Goal: Task Accomplishment & Management: Use online tool/utility

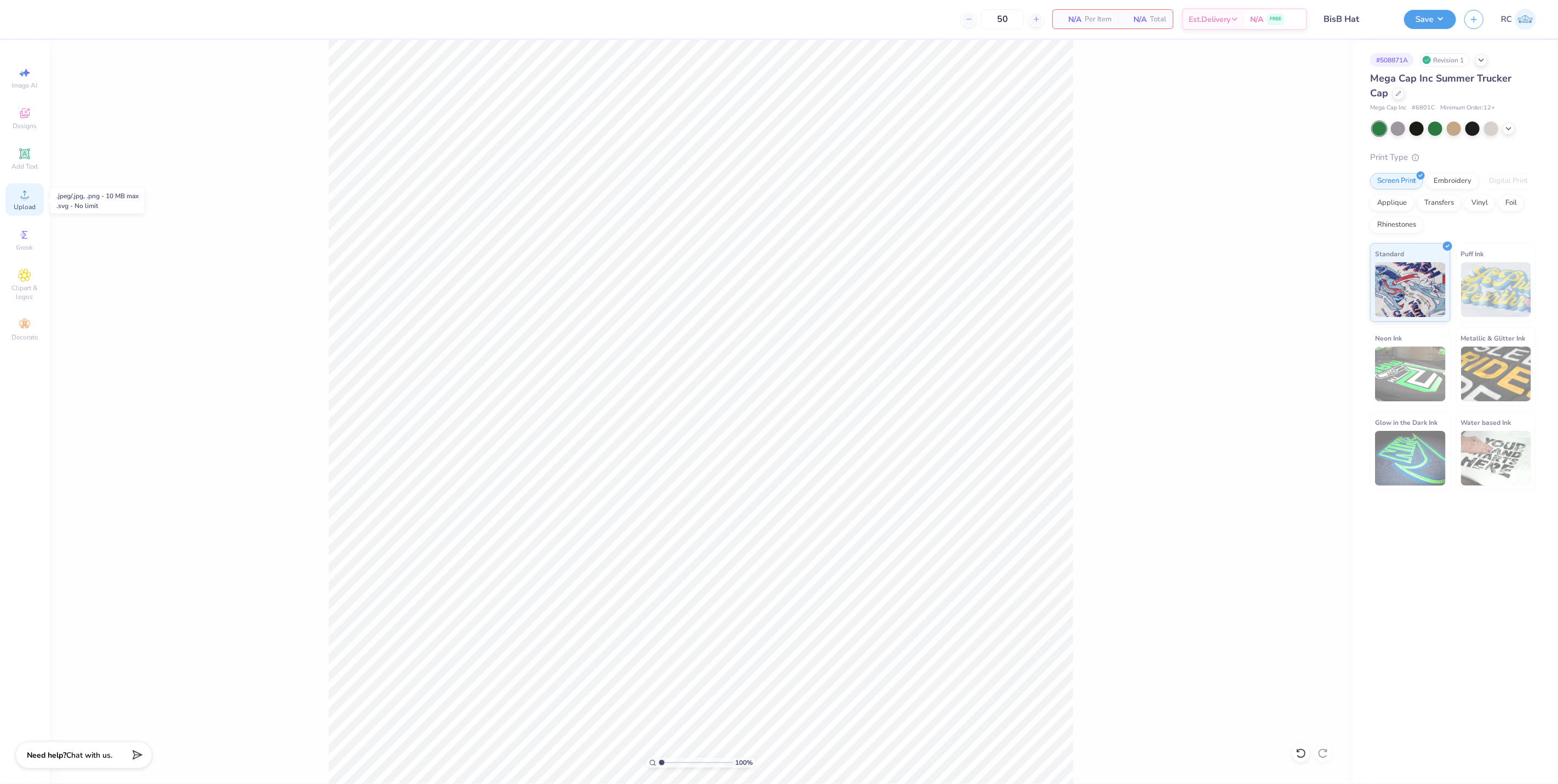
click at [36, 201] on div "Upload" at bounding box center [24, 199] width 38 height 32
click at [33, 206] on span "Upload" at bounding box center [25, 207] width 22 height 8
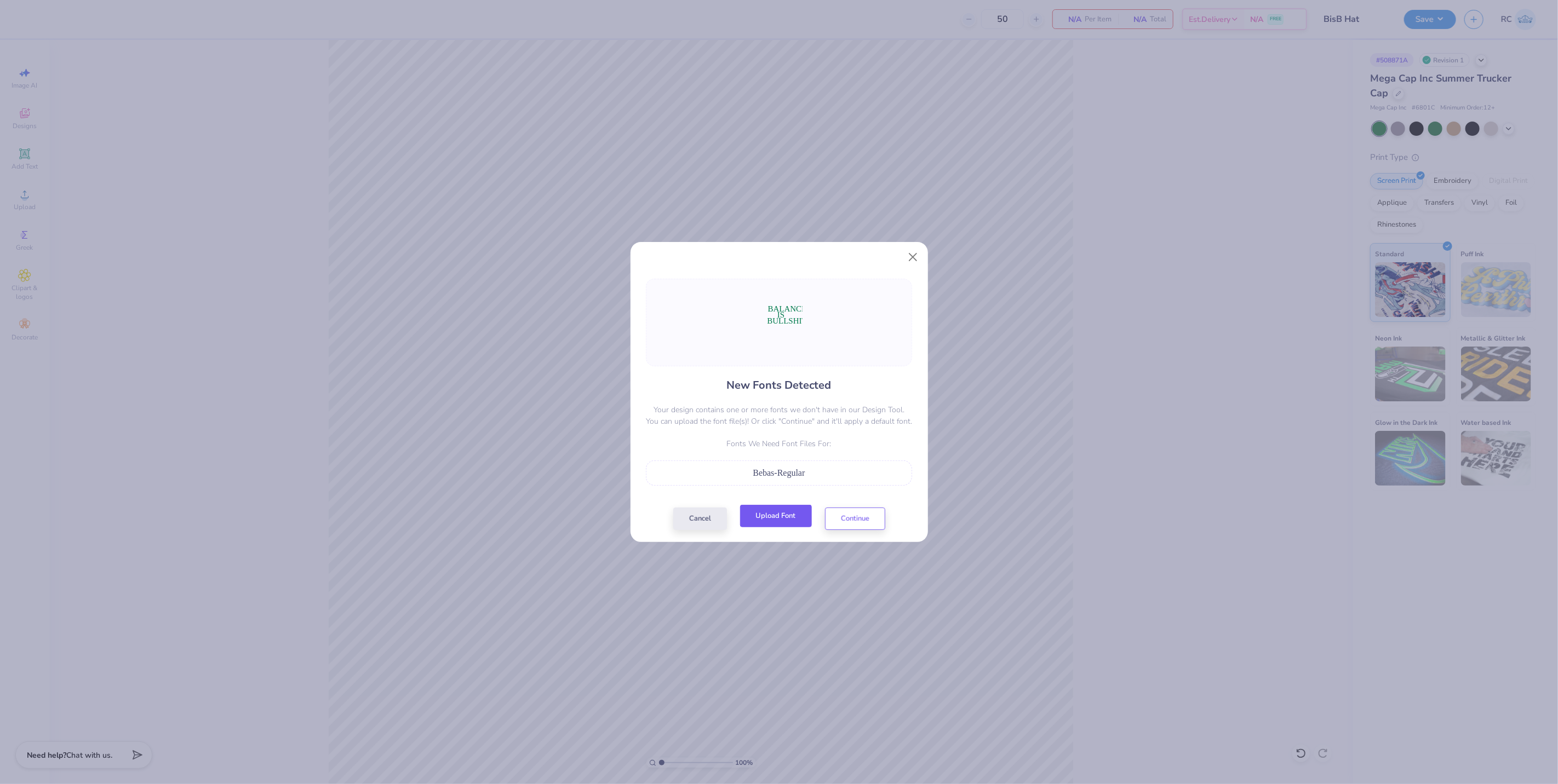
click at [798, 522] on button "Upload Font" at bounding box center [776, 516] width 72 height 22
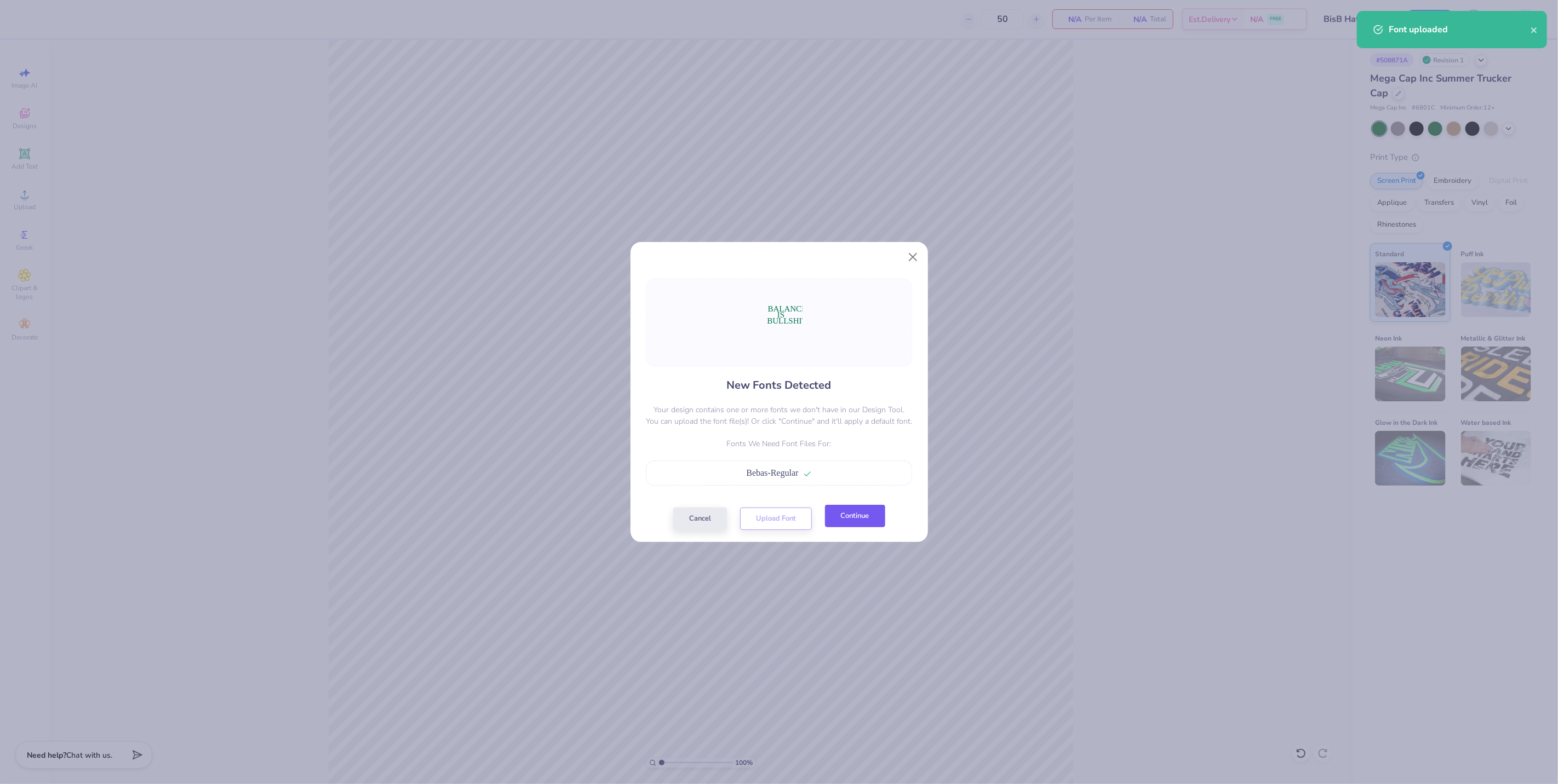
click at [858, 522] on button "Continue" at bounding box center [855, 516] width 60 height 22
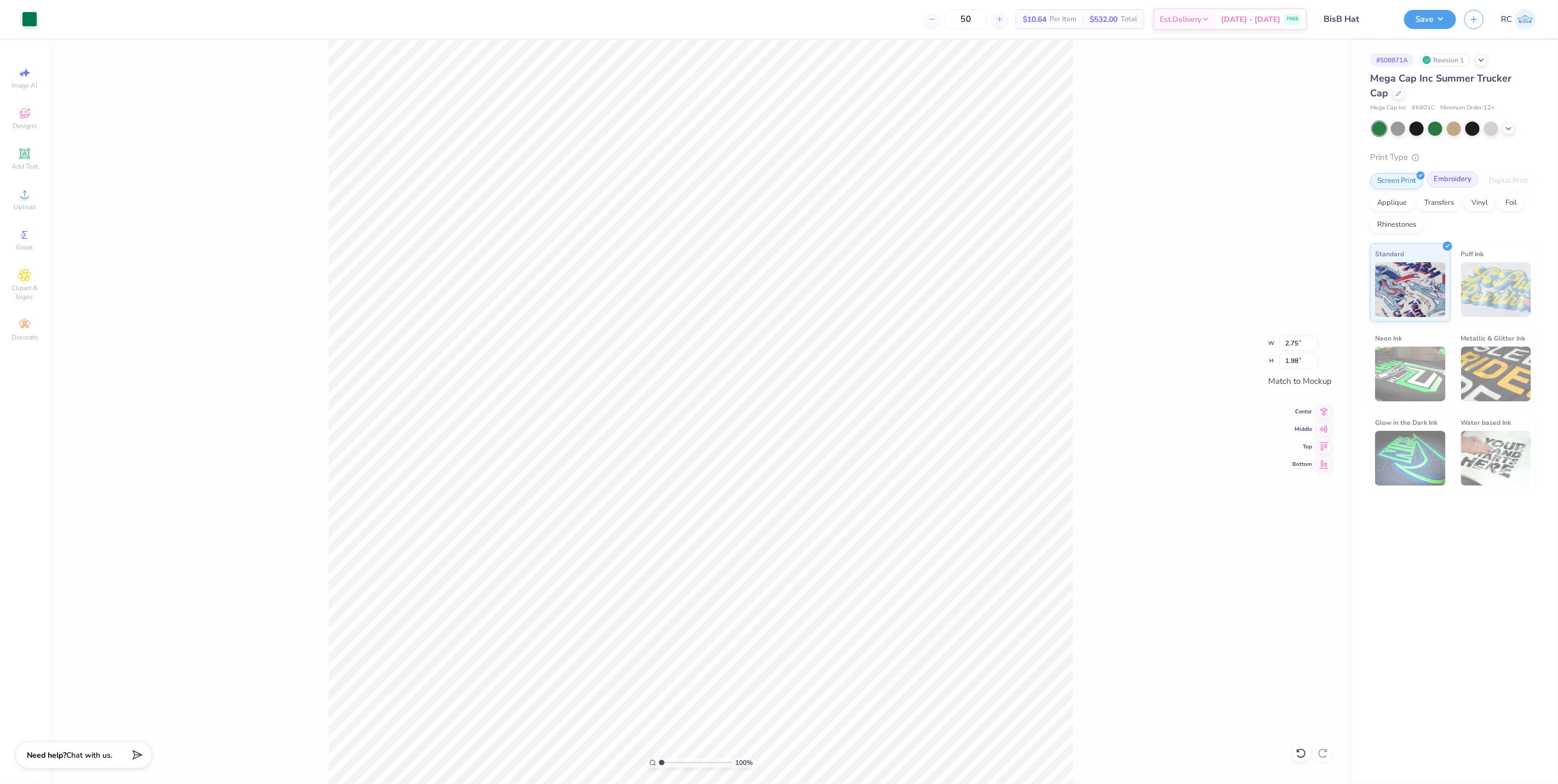
click at [966, 176] on div "Embroidery" at bounding box center [1453, 180] width 52 height 16
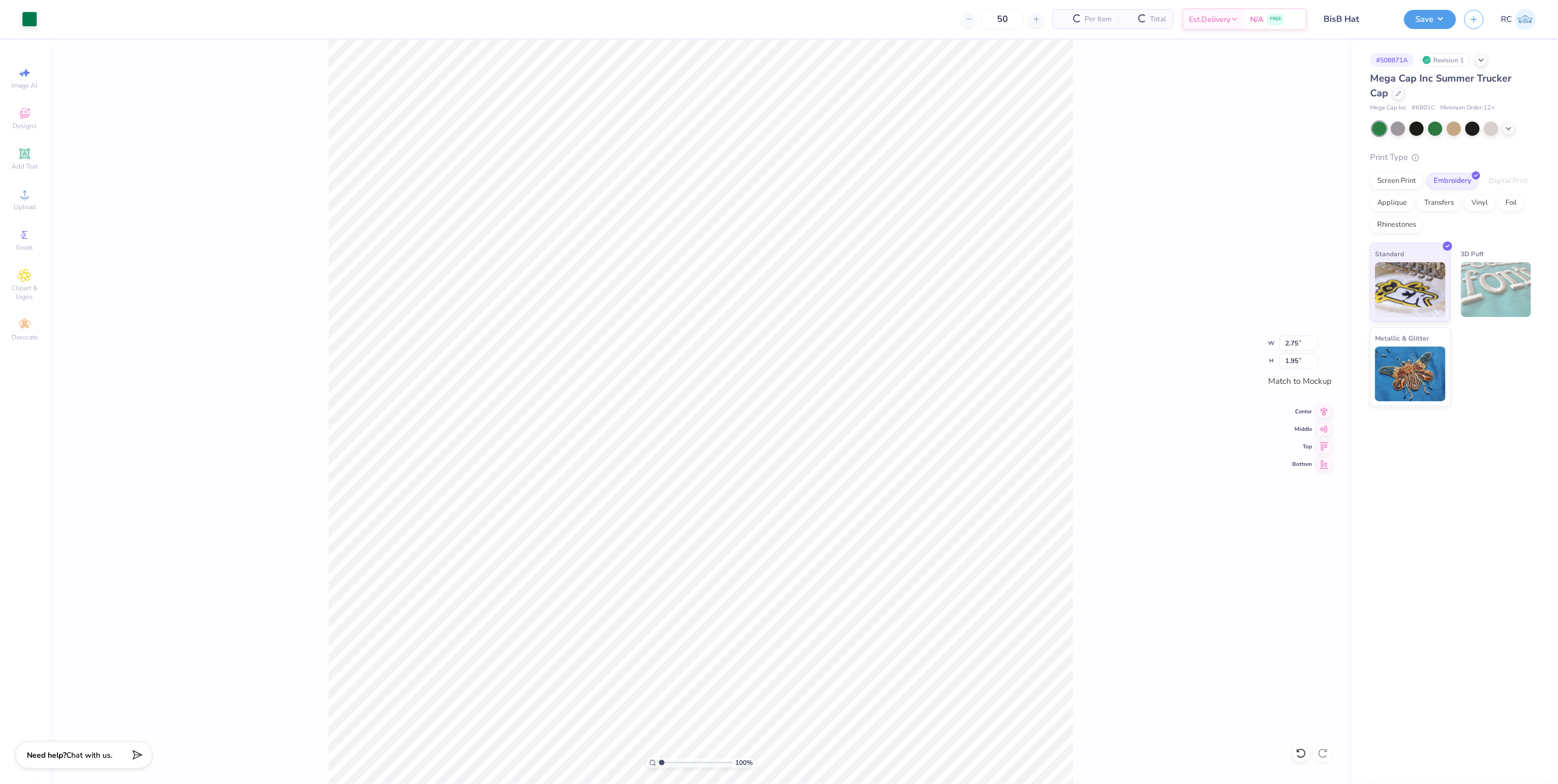
type input "1.95"
click at [966, 332] on div "100 % W 2.75 2.75 " H 1.95 1.95 " Match to Mockup Center Middle Top Bottom" at bounding box center [701, 412] width 1303 height 744
type input "1.74339355603371"
click at [966, 363] on input "1.95" at bounding box center [1299, 360] width 39 height 15
type input "2"
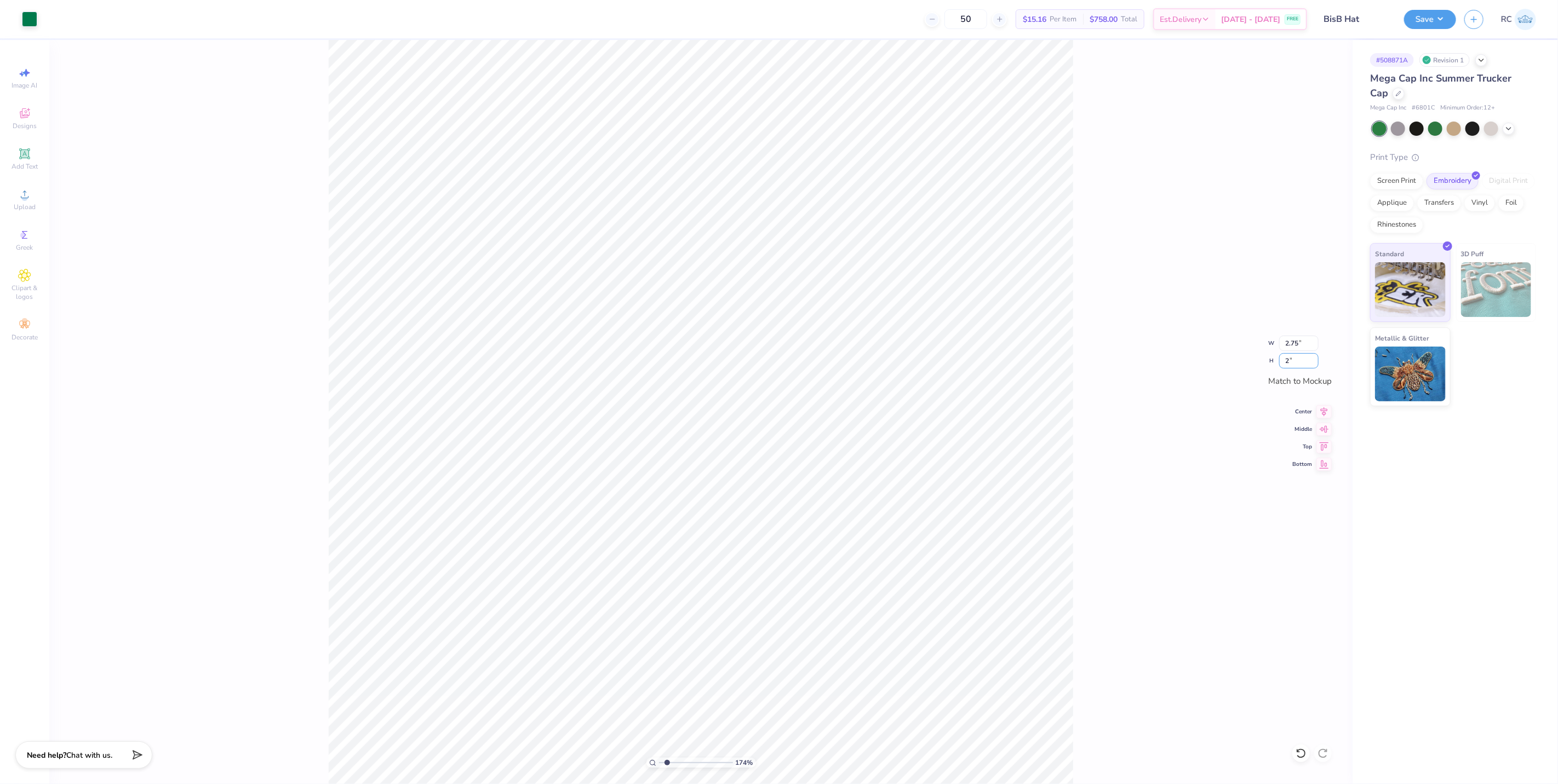
type input "1.74339355603371"
type input "2.83"
type input "2.00"
click at [966, 461] on div "174 % W 2.83 2.83 " H 2.00 2.00 " Match to [GEOGRAPHIC_DATA] Middle Top Bottom" at bounding box center [701, 412] width 1303 height 744
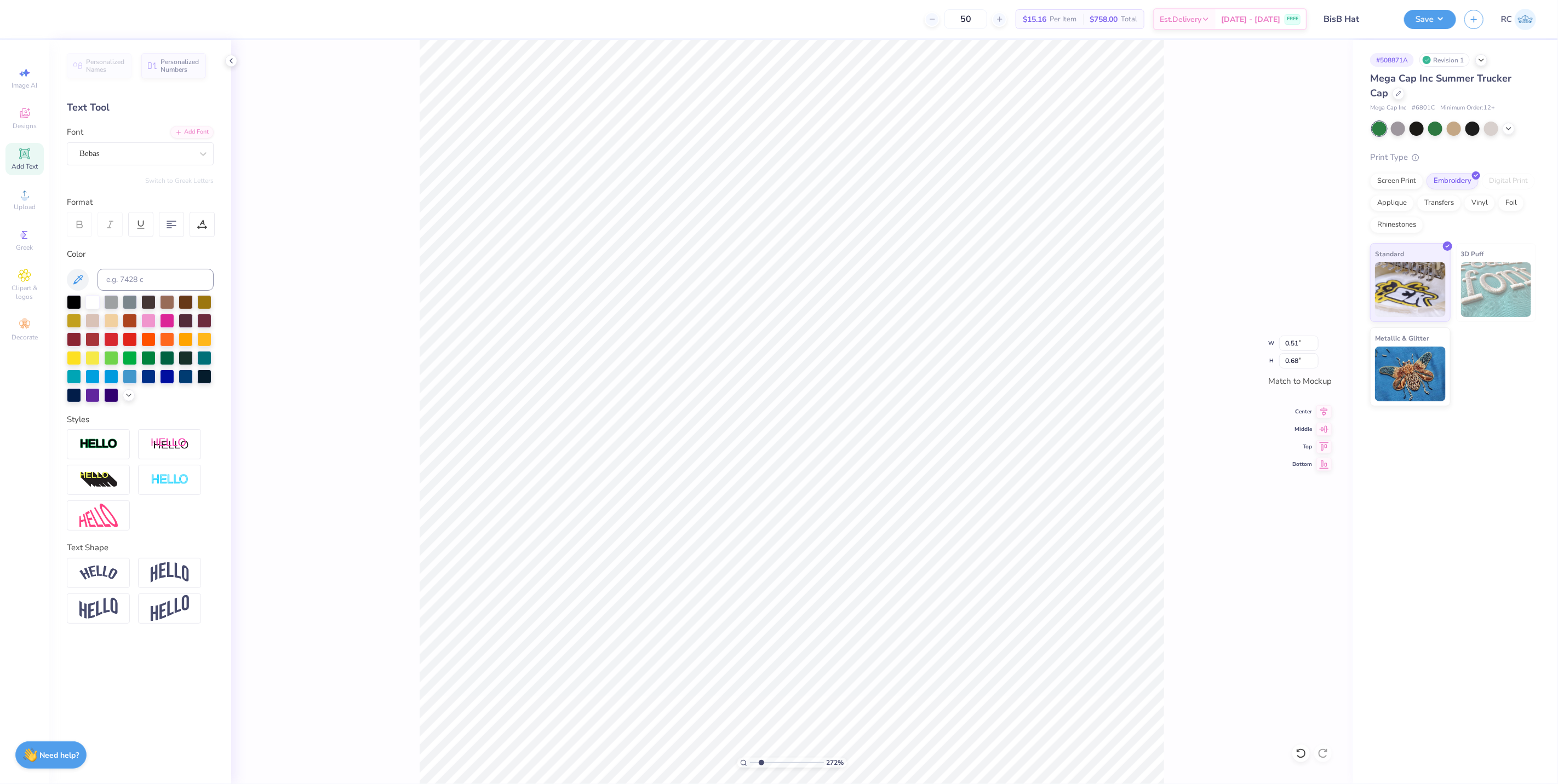
type input "2.17747717336622"
type input "2.83"
type input "2.00"
click at [966, 430] on icon at bounding box center [1324, 428] width 15 height 13
click at [966, 415] on icon at bounding box center [1324, 410] width 15 height 13
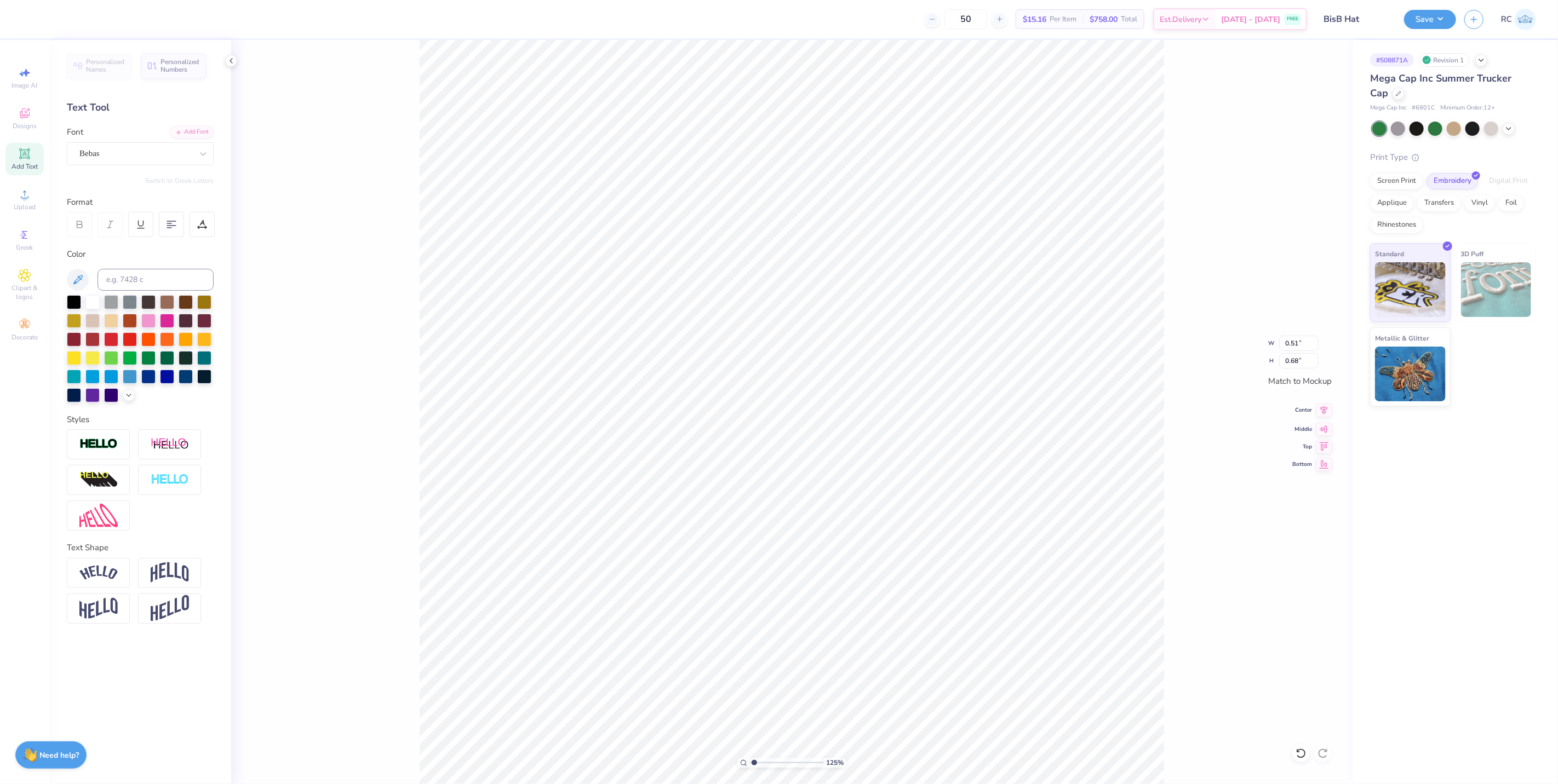
click at [966, 406] on icon at bounding box center [1324, 410] width 15 height 13
type input "1.24898773763972"
type input "2.67"
click at [966, 410] on icon at bounding box center [1325, 410] width 7 height 9
type input "1.24898773763972"
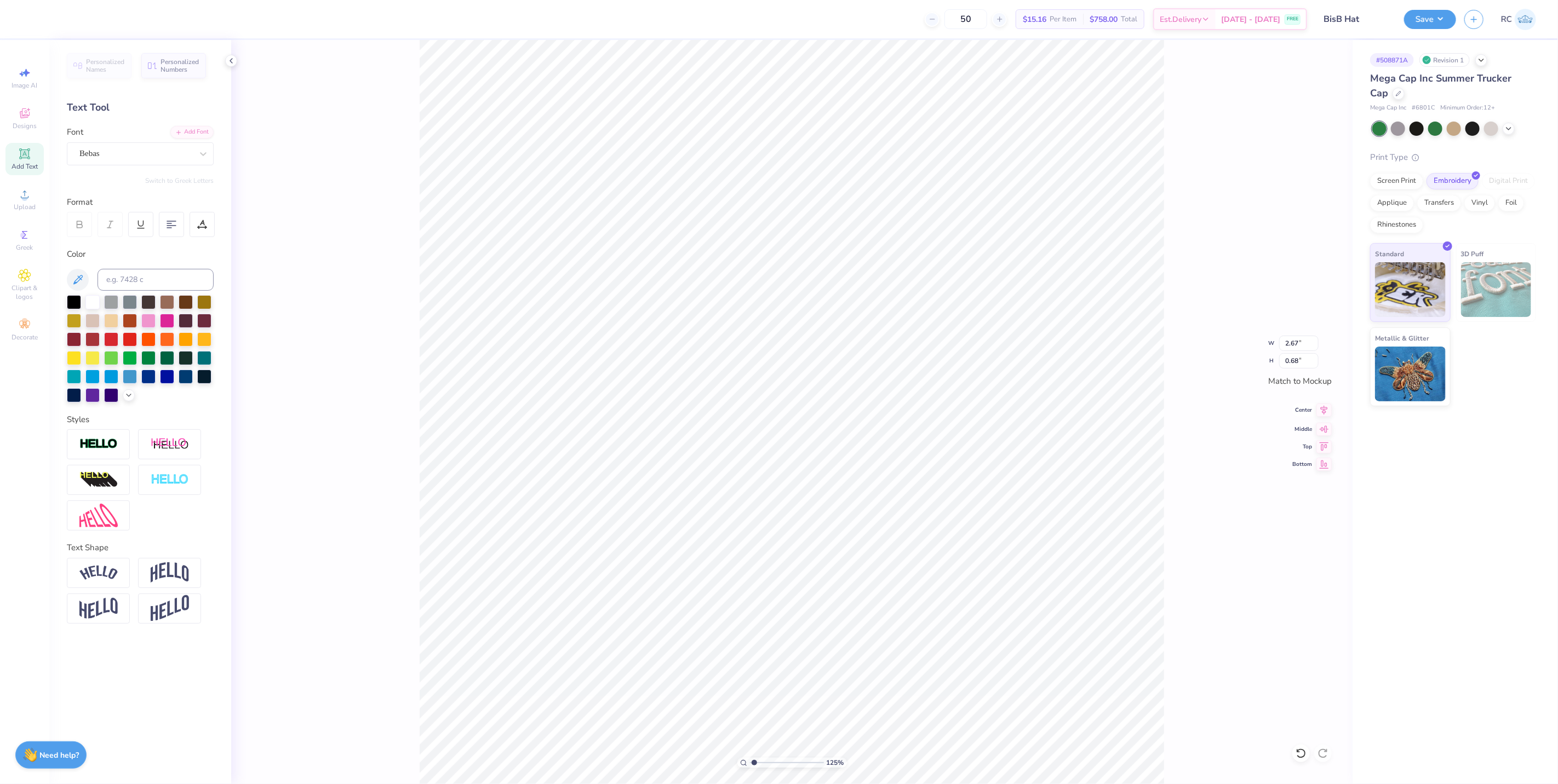
type input "2.83"
click at [966, 410] on icon at bounding box center [1324, 410] width 15 height 13
click at [966, 554] on div "125 % W 2.83 2.83 " H 0.68 0.68 " Match to Mockup Center Middle Top Bottom" at bounding box center [792, 412] width 1121 height 744
click at [201, 233] on div at bounding box center [202, 225] width 25 height 25
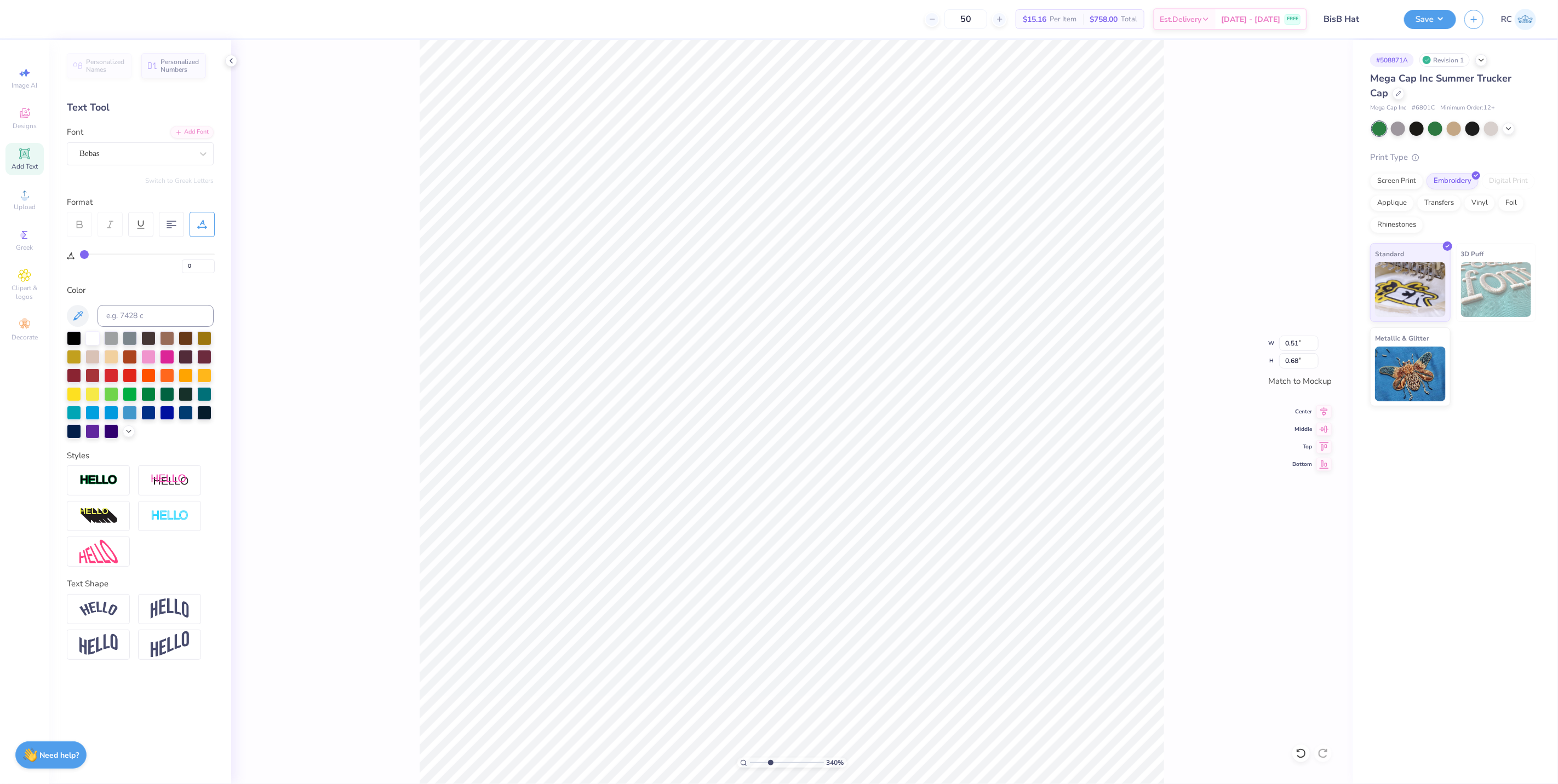
scroll to position [9, 2]
click at [209, 155] on div at bounding box center [203, 154] width 20 height 20
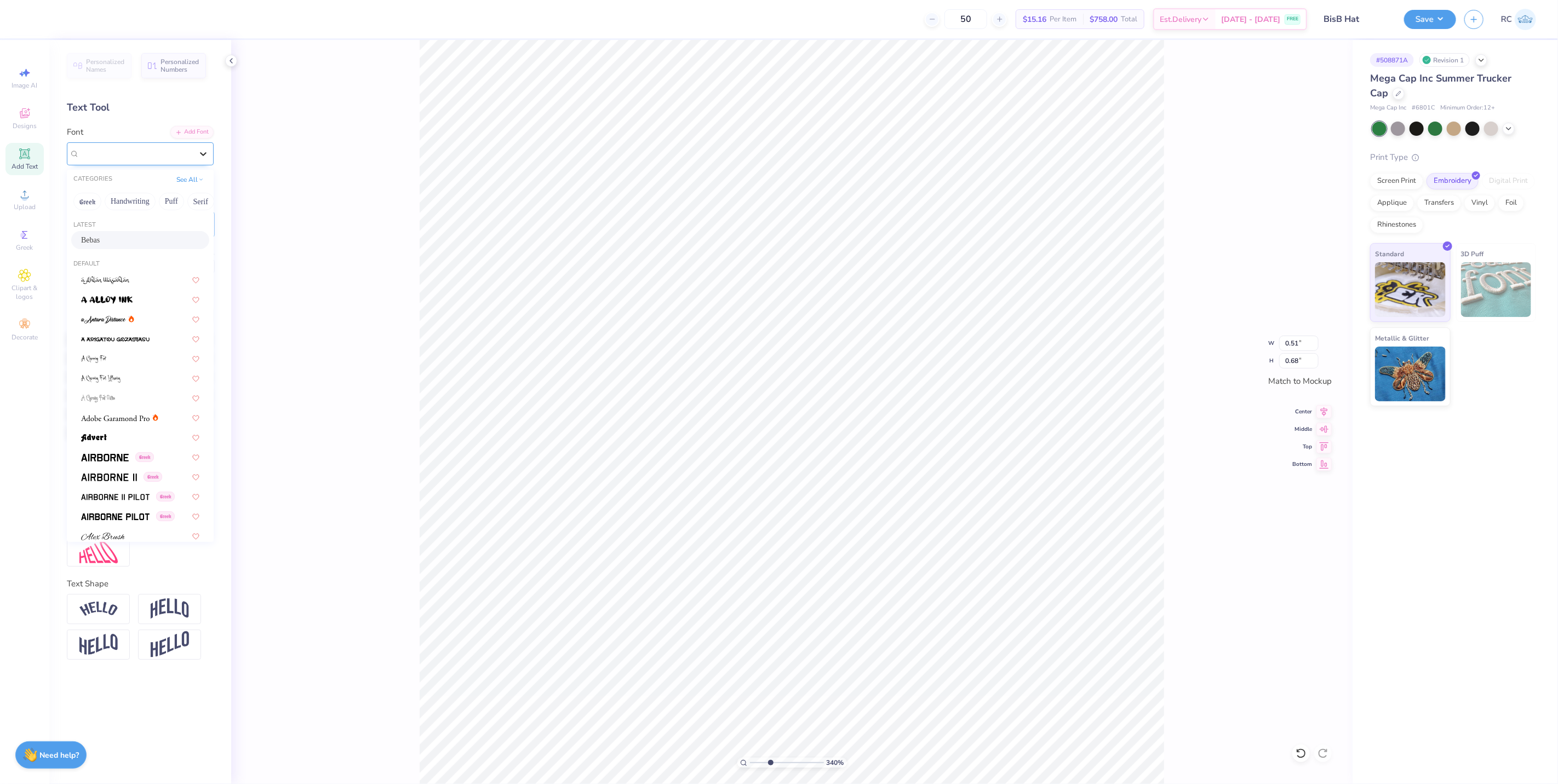
click at [209, 155] on div at bounding box center [203, 154] width 20 height 20
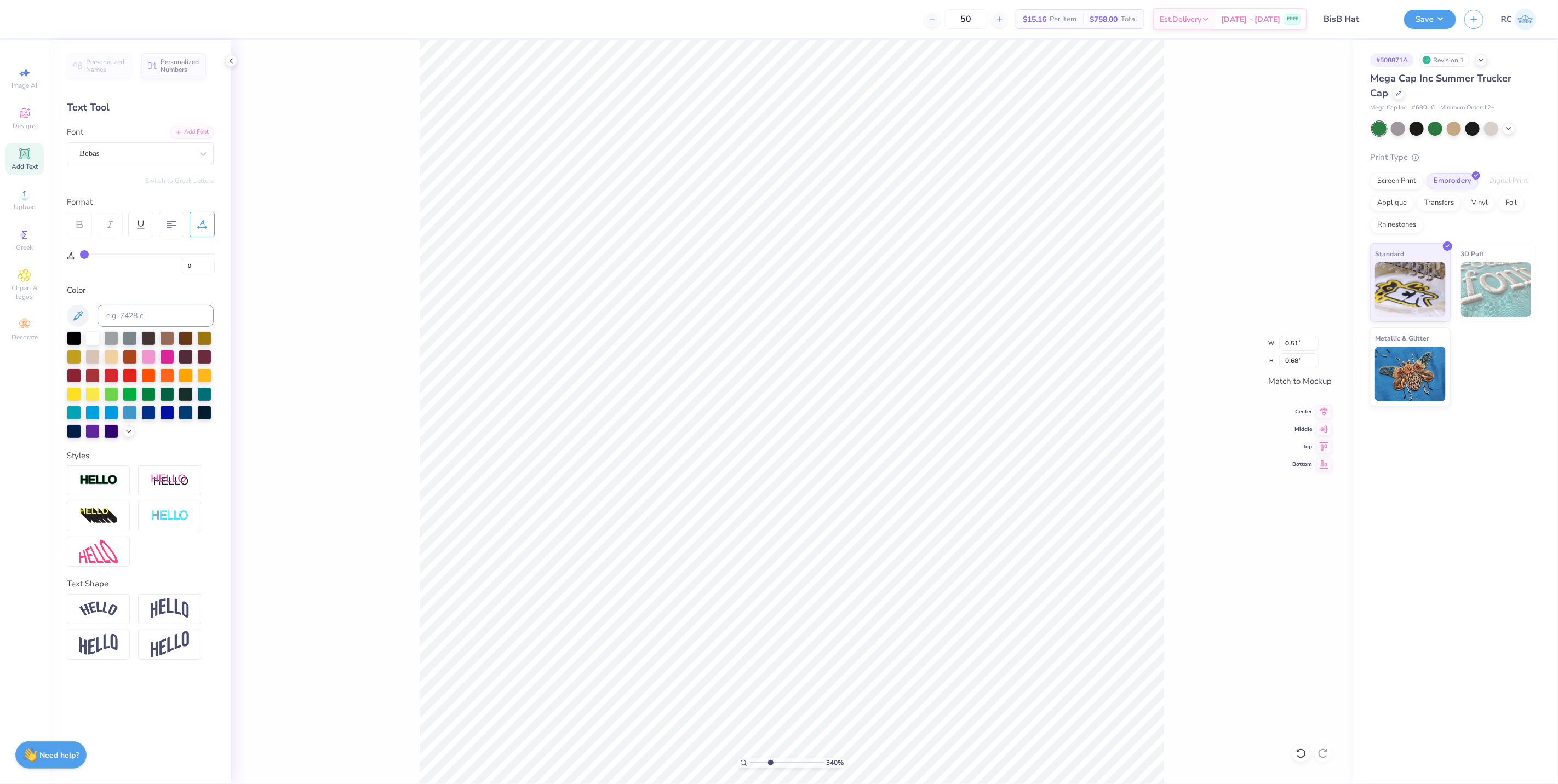
type input "3.39679986913393"
type input "0.49"
type input "0.65"
click at [966, 412] on icon at bounding box center [1324, 410] width 15 height 13
click at [966, 500] on div "100 %" at bounding box center [792, 412] width 1121 height 744
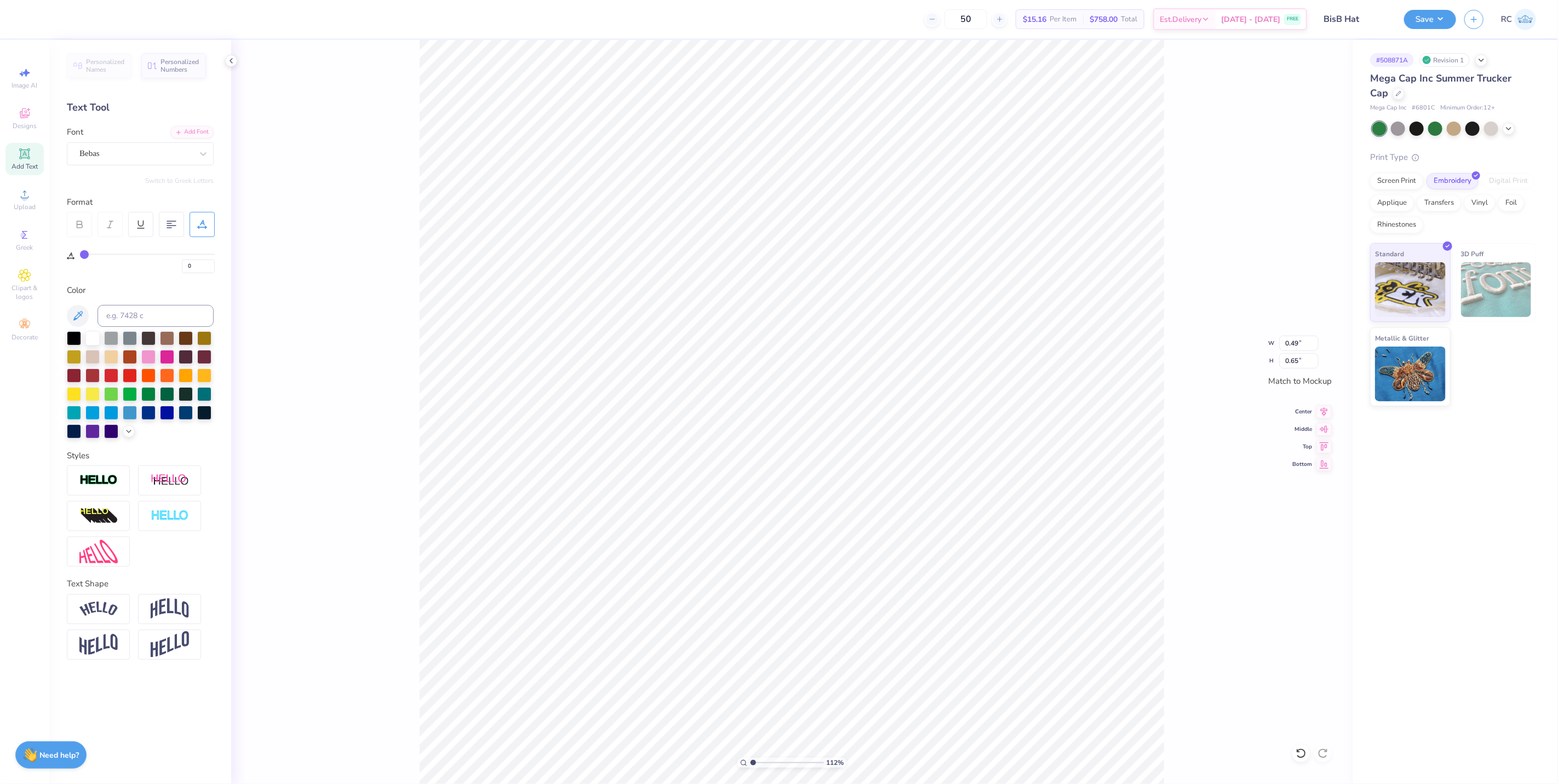
click at [966, 554] on div "112 % W 0.49 0.49 " H 0.65 0.65 " Match to [GEOGRAPHIC_DATA] Middle Top Bottom" at bounding box center [792, 412] width 1121 height 744
click at [966, 17] on button "Save" at bounding box center [1430, 18] width 52 height 19
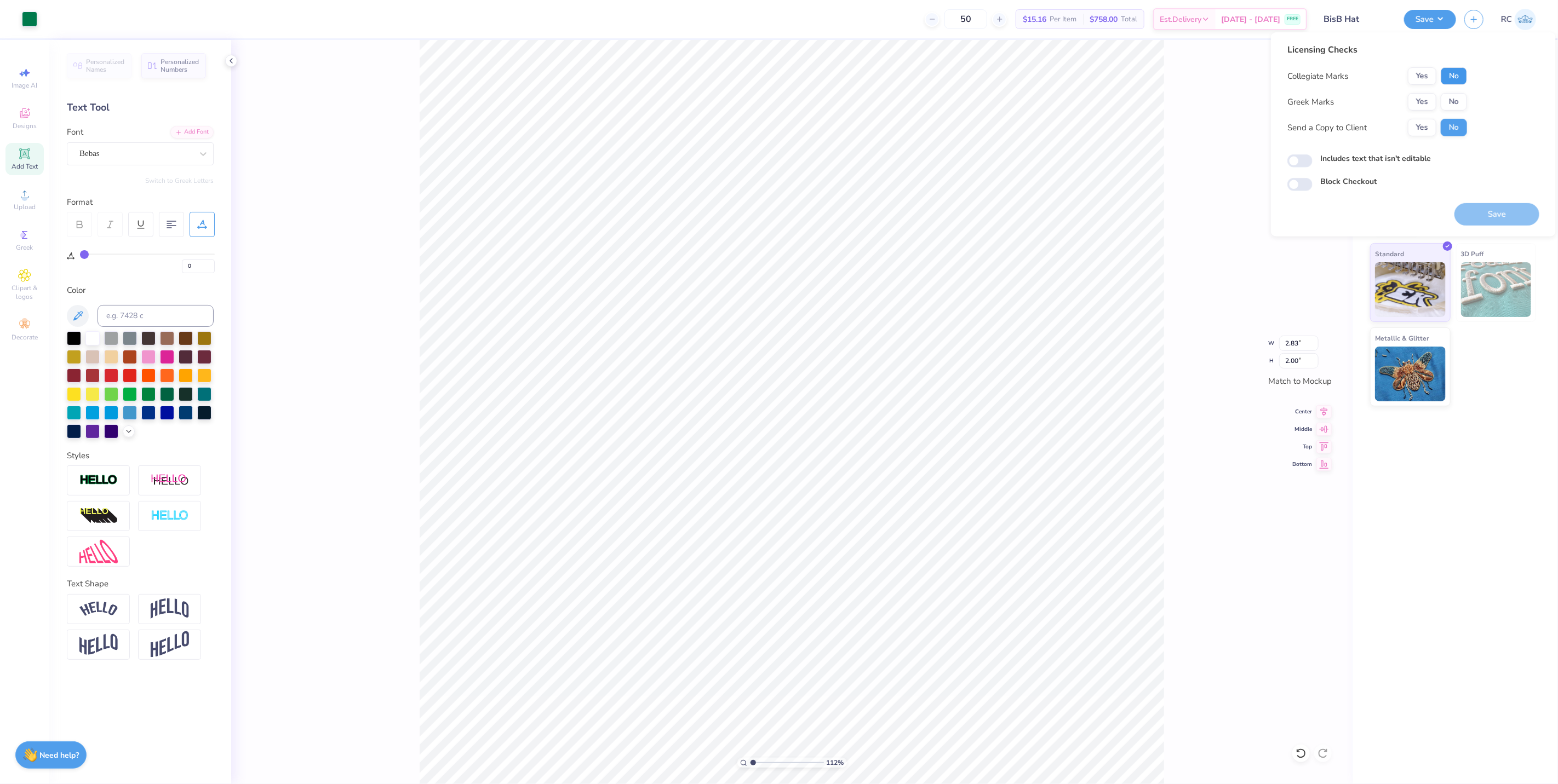
click at [966, 82] on button "No" at bounding box center [1453, 76] width 26 height 18
click at [966, 108] on button "No" at bounding box center [1453, 102] width 26 height 18
click at [966, 132] on button "Yes" at bounding box center [1422, 128] width 28 height 18
type input "1.11758119957331"
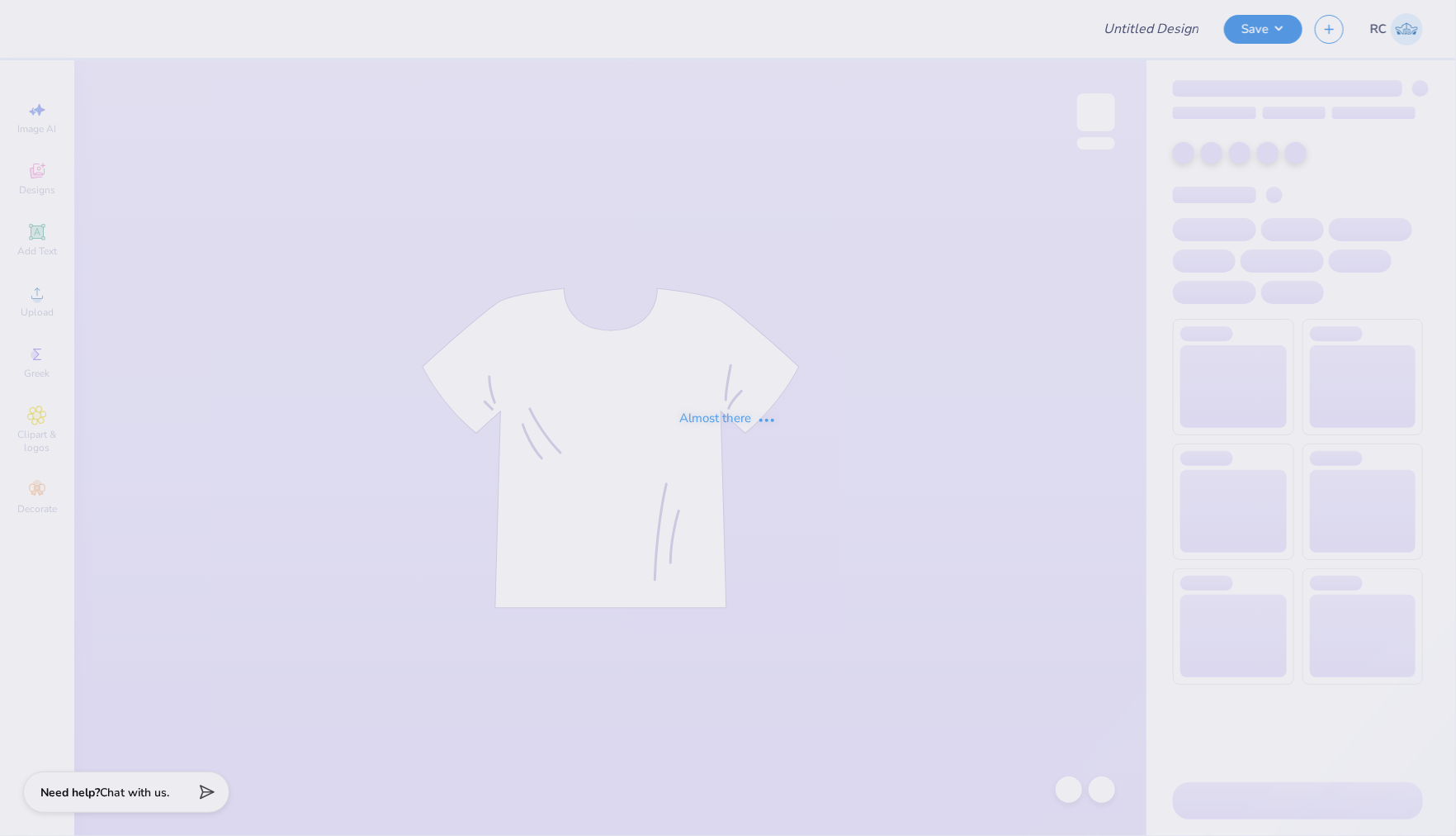
type input "BisB Hat"
type input "50"
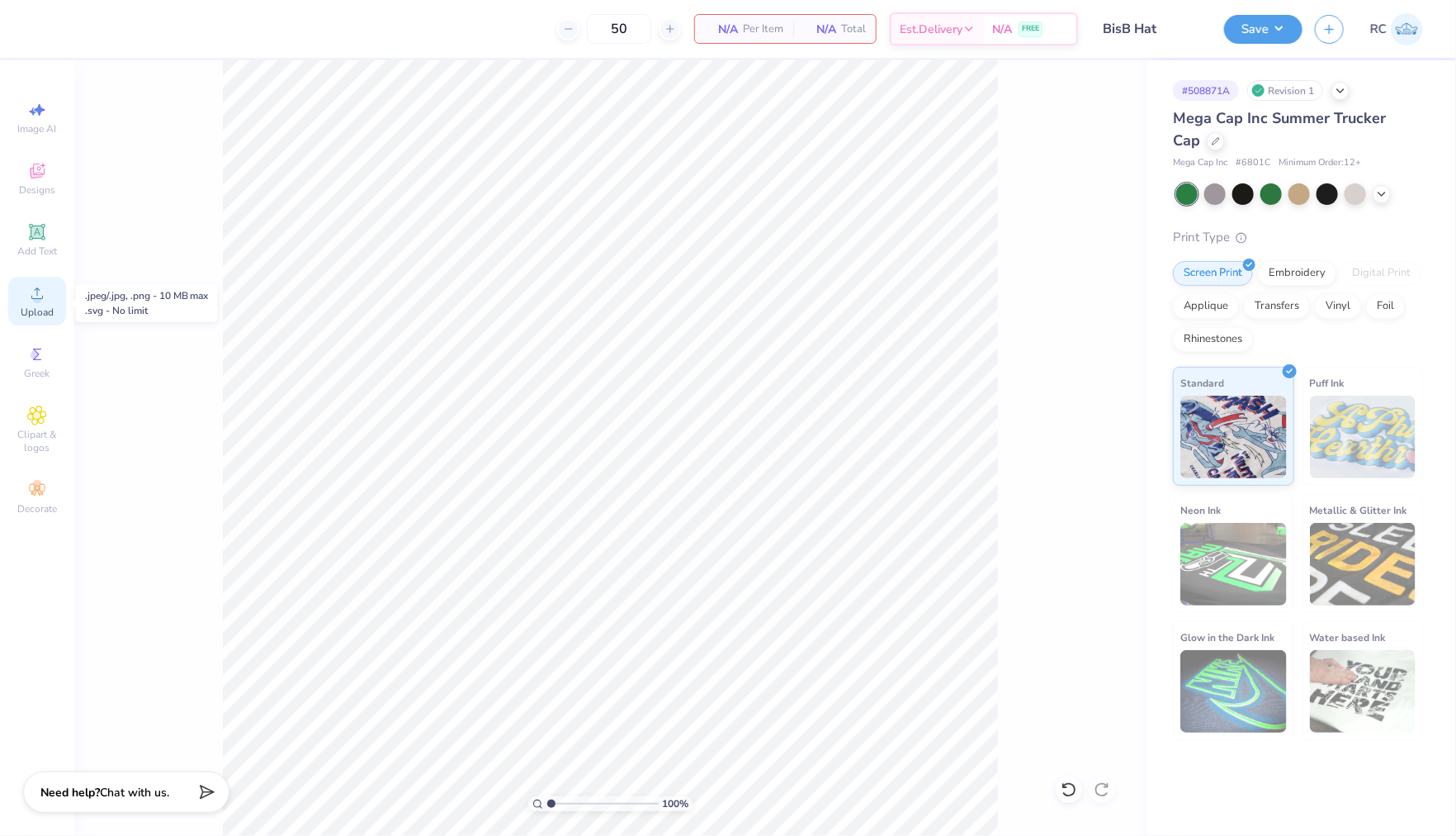
click at [42, 298] on icon at bounding box center [36, 293] width 12 height 12
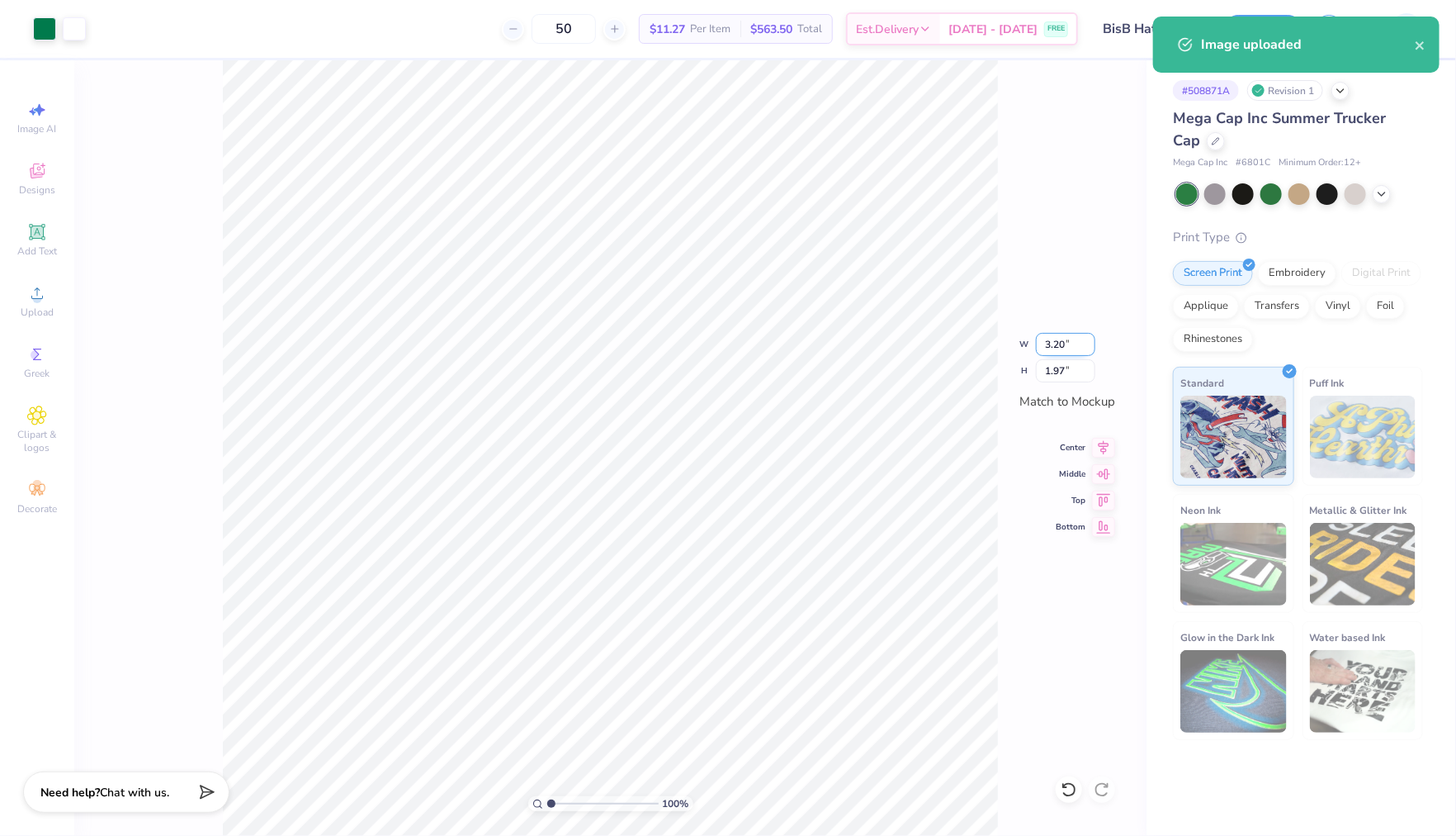
click at [1076, 344] on input "3.20" at bounding box center [1065, 344] width 59 height 23
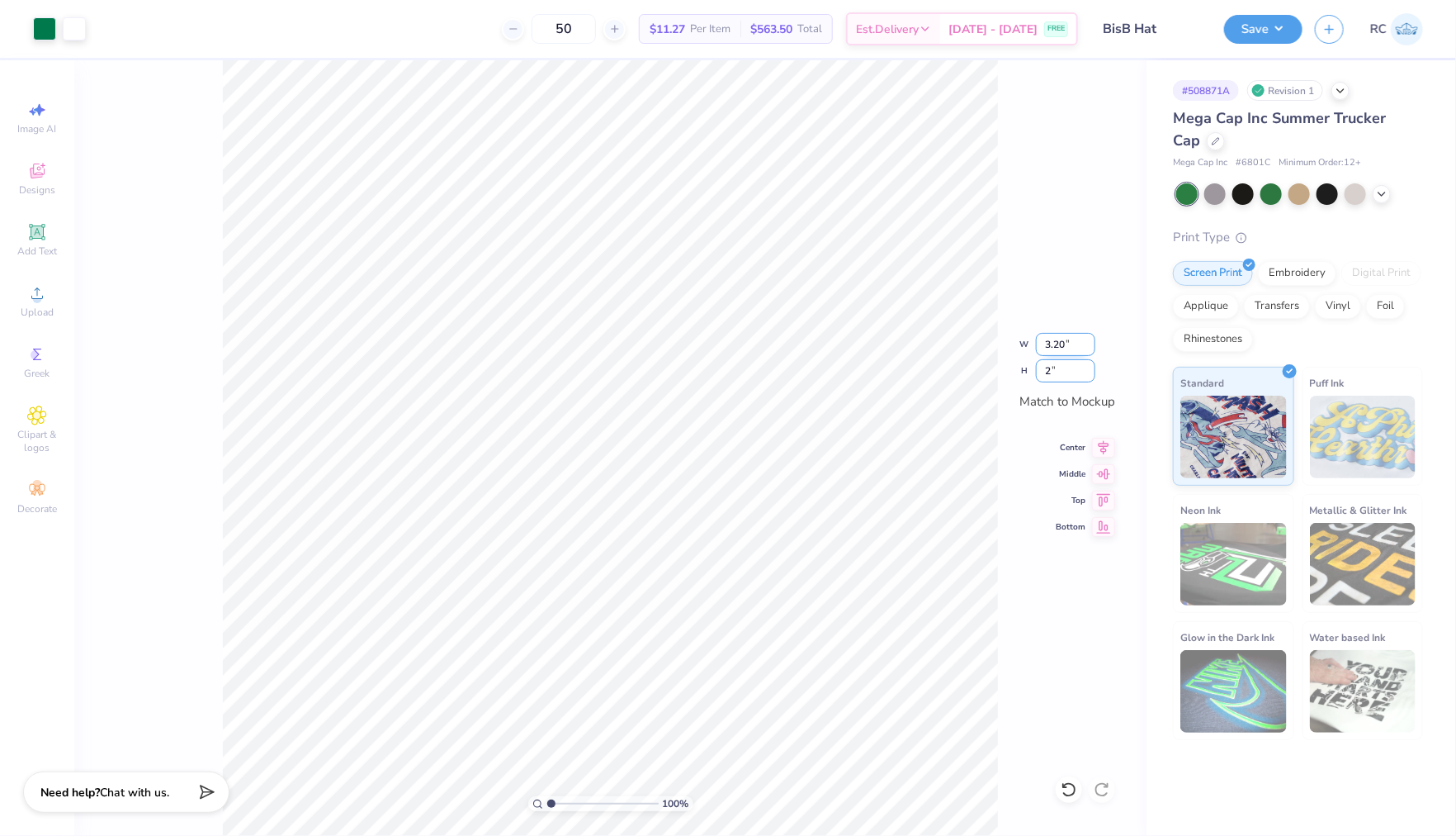
type input "2"
type input "3.24"
type input "2.00"
click at [205, 633] on div "100 % W 3.24 3.24 " H 2.00 2.00 " Match to Mockup Center Middle Top Bottom" at bounding box center [610, 448] width 1072 height 776
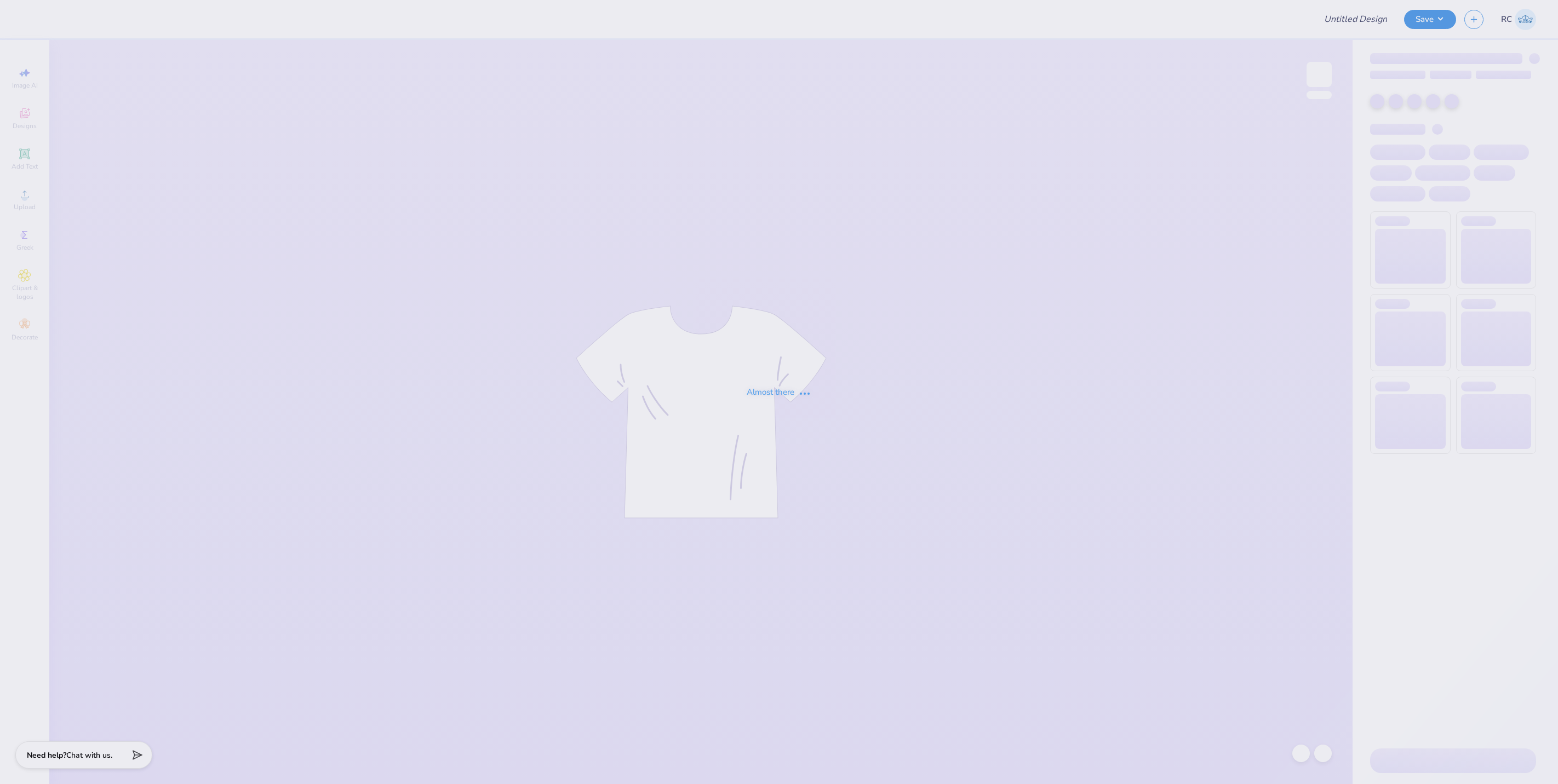
type input "UK Pharmacy Mockups!"
